Goal: Navigation & Orientation: Find specific page/section

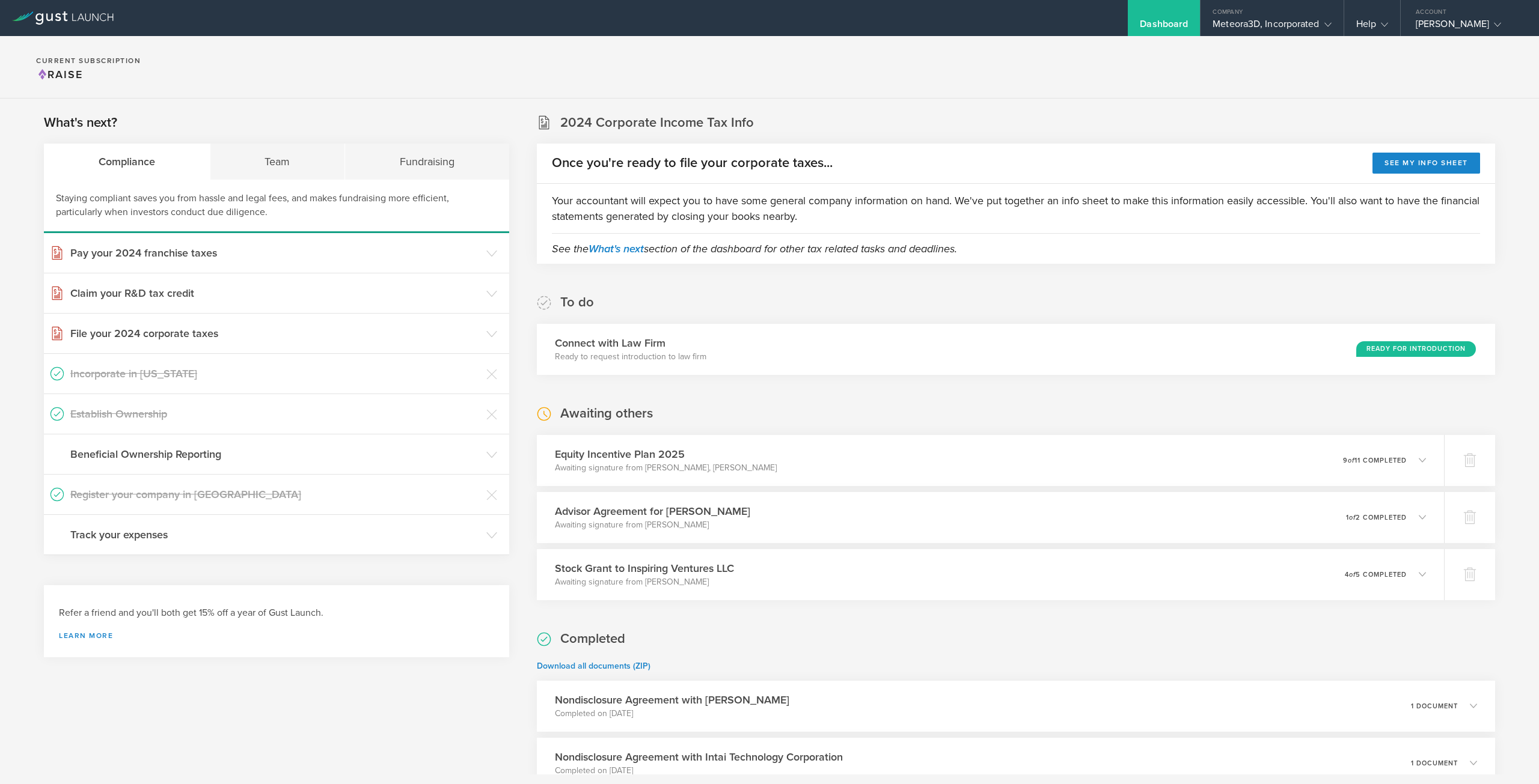
scroll to position [151, 0]
click at [1244, 31] on div "Meteora3D, Incorporated" at bounding box center [1271, 27] width 118 height 18
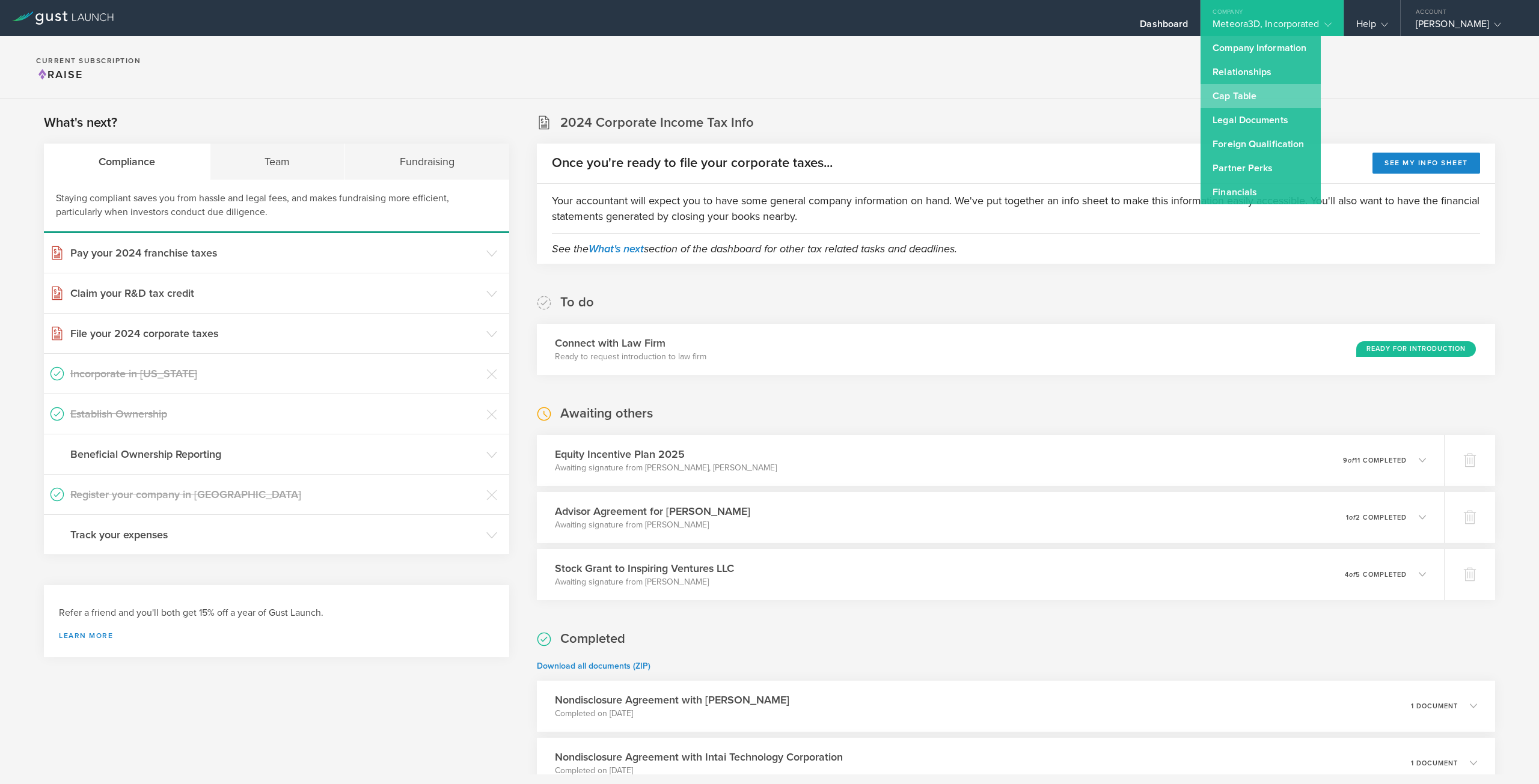
click at [1245, 91] on link "Cap Table" at bounding box center [1260, 96] width 120 height 24
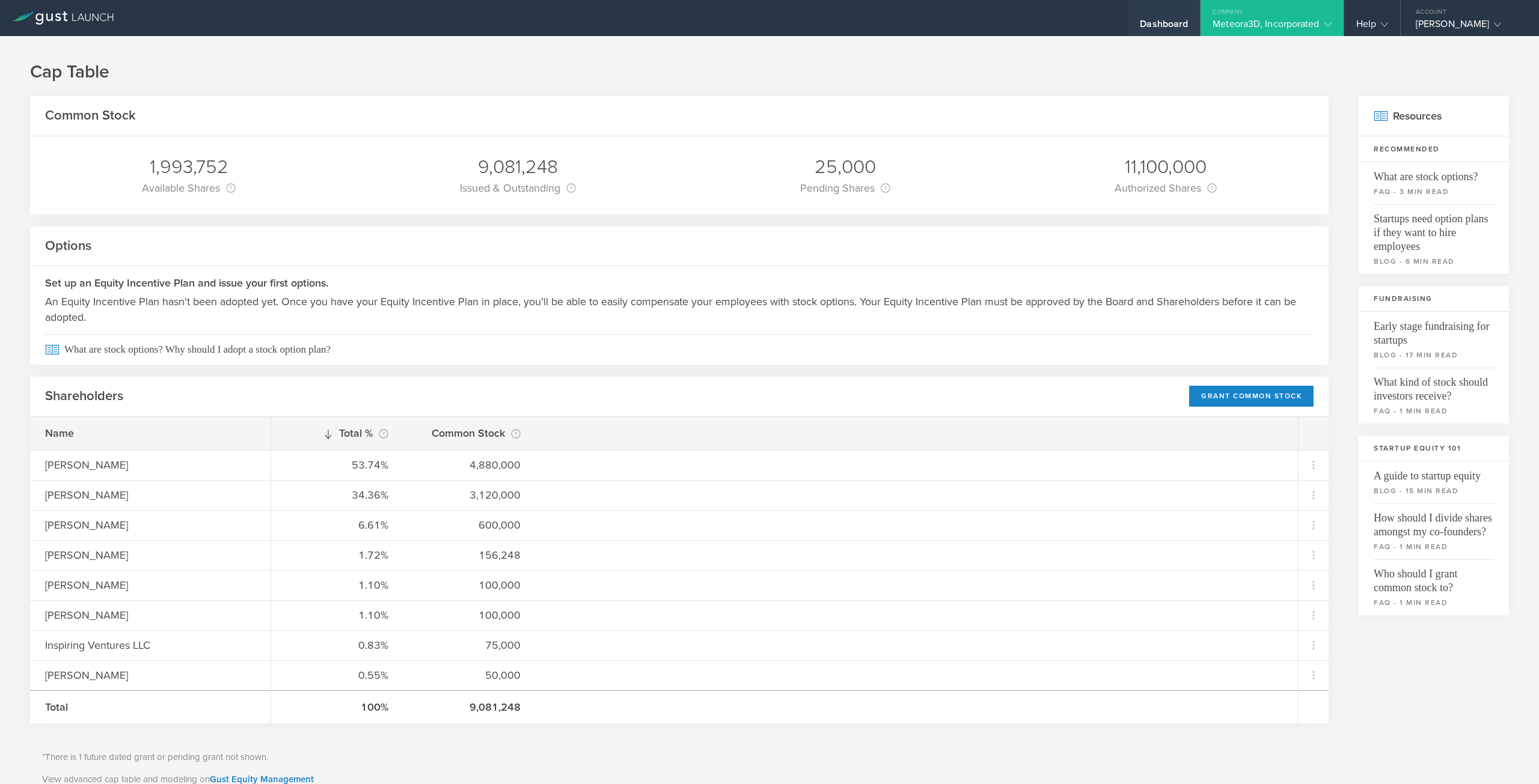
click at [1191, 31] on div "Dashboard" at bounding box center [1163, 18] width 72 height 36
